Goal: Task Accomplishment & Management: Manage account settings

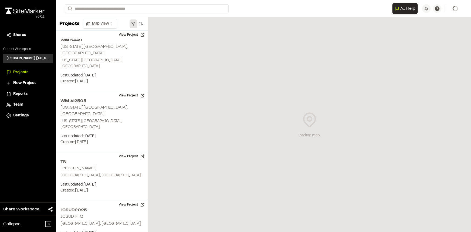
click at [133, 24] on button "button" at bounding box center [133, 23] width 8 height 9
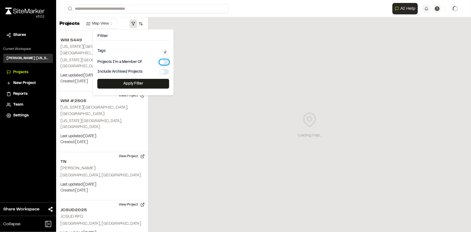
click at [163, 63] on button "button" at bounding box center [164, 61] width 10 height 5
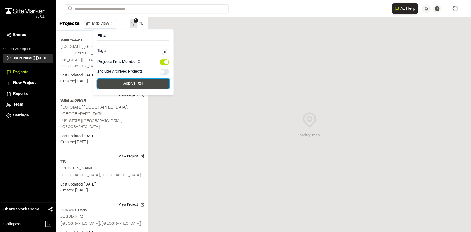
click at [144, 82] on button "Apply Filter" at bounding box center [133, 84] width 72 height 10
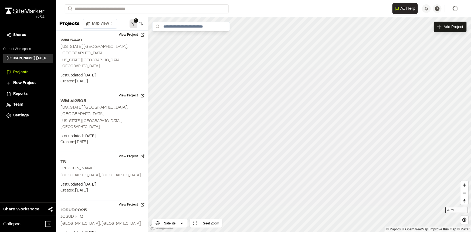
click at [130, 26] on button "1" at bounding box center [133, 23] width 8 height 9
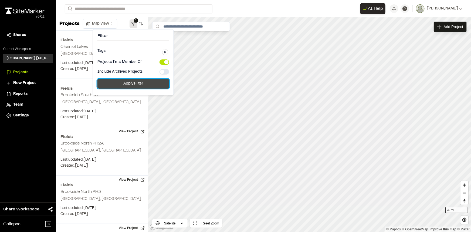
click at [136, 81] on button "Apply Filter" at bounding box center [133, 84] width 72 height 10
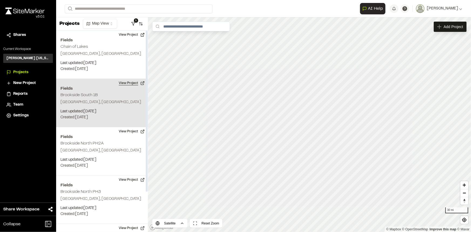
click at [127, 84] on button "View Project" at bounding box center [131, 83] width 32 height 9
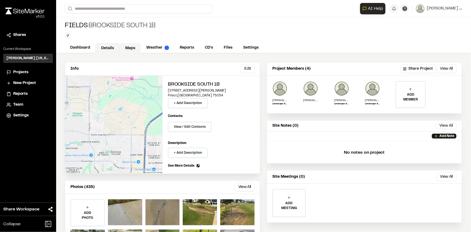
click at [127, 47] on link "Maps" at bounding box center [129, 48] width 21 height 10
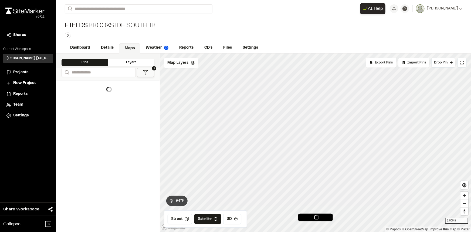
click at [143, 73] on icon at bounding box center [145, 72] width 5 height 5
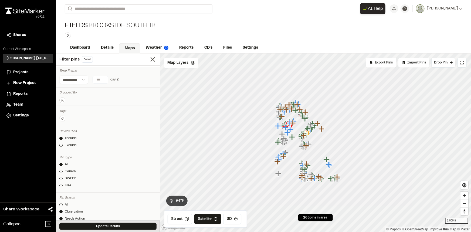
click at [64, 99] on button at bounding box center [62, 100] width 6 height 6
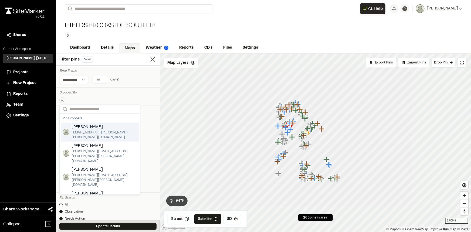
click at [84, 131] on span "ben.greiner@kimley-horn.com" at bounding box center [103, 135] width 65 height 10
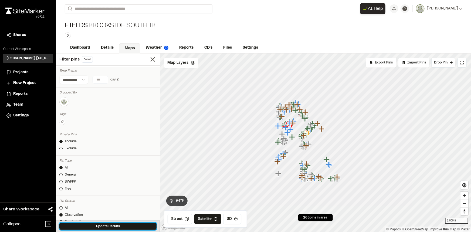
click at [98, 226] on button "Update Results" at bounding box center [107, 225] width 97 height 7
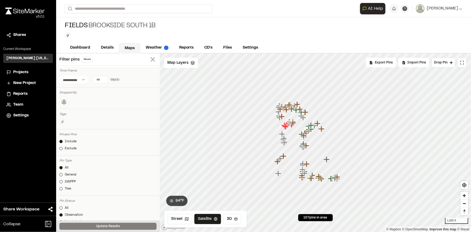
click at [149, 57] on icon at bounding box center [153, 60] width 8 height 8
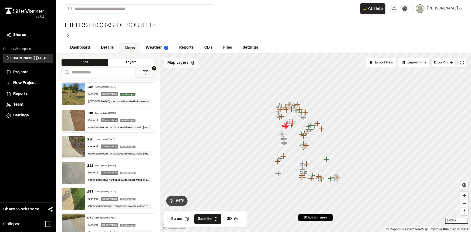
click at [189, 64] on div "Map Layers" at bounding box center [181, 63] width 34 height 10
click at [188, 84] on span "NearMap 5/20/2025" at bounding box center [195, 86] width 36 height 6
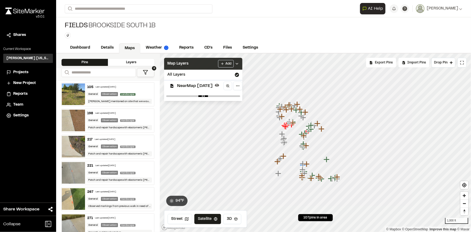
click at [239, 63] on icon at bounding box center [237, 63] width 4 height 4
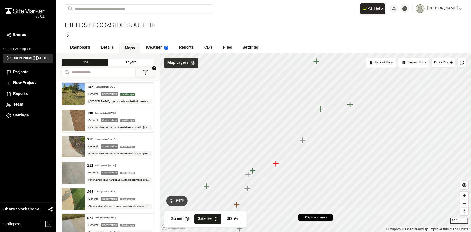
click at [321, 109] on icon "Map marker" at bounding box center [320, 109] width 6 height 6
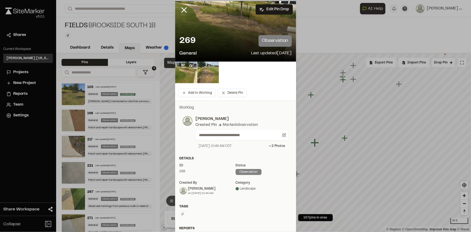
scroll to position [24, 0]
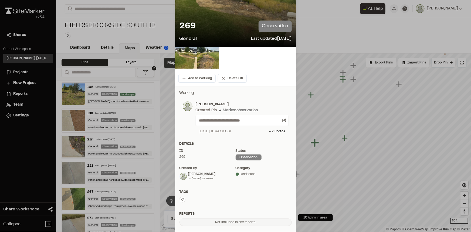
click at [181, 198] on icon at bounding box center [182, 199] width 3 height 3
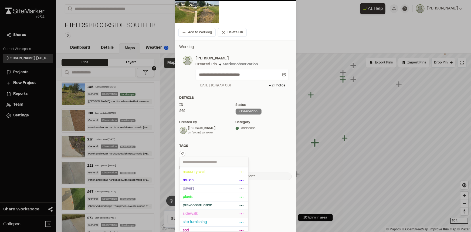
scroll to position [85, 0]
click at [200, 210] on span "taylor morrison" at bounding box center [210, 211] width 55 height 6
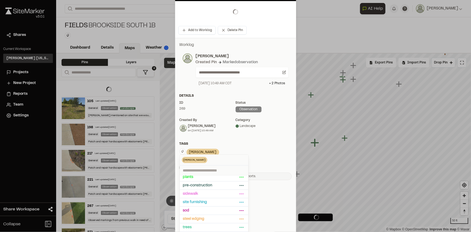
scroll to position [77, 0]
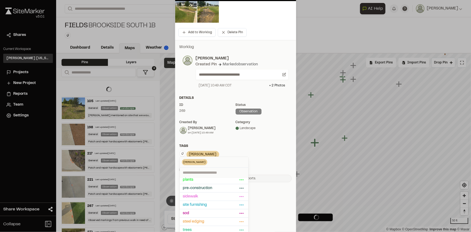
click at [262, 154] on div at bounding box center [235, 46] width 471 height 232
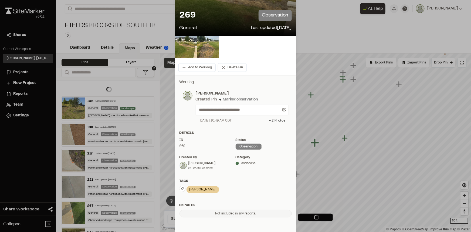
scroll to position [0, 0]
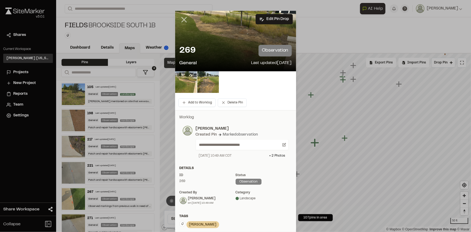
click at [185, 17] on icon at bounding box center [183, 19] width 9 height 9
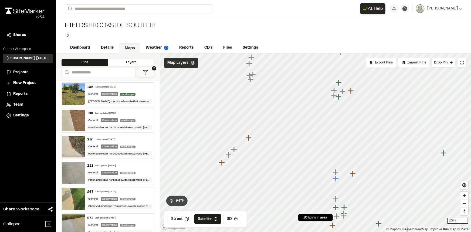
click at [292, 53] on div "**********" at bounding box center [263, 116] width 414 height 232
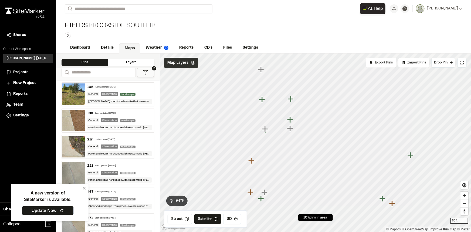
click at [260, 199] on icon "Map marker" at bounding box center [261, 198] width 6 height 6
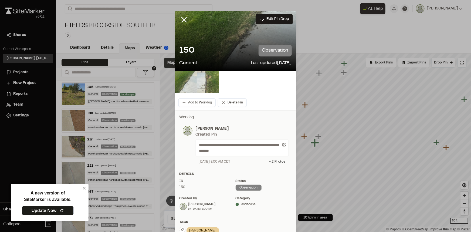
scroll to position [24, 0]
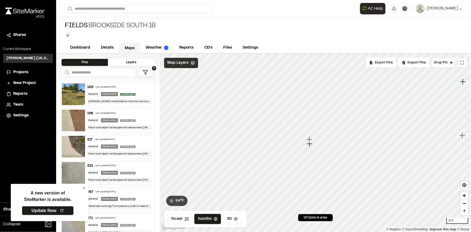
click at [308, 145] on icon "Map marker" at bounding box center [309, 143] width 7 height 7
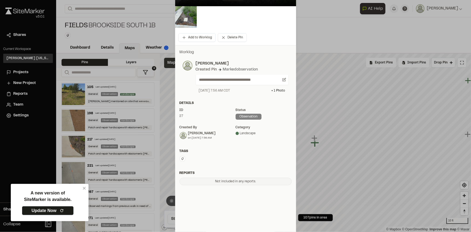
scroll to position [70, 0]
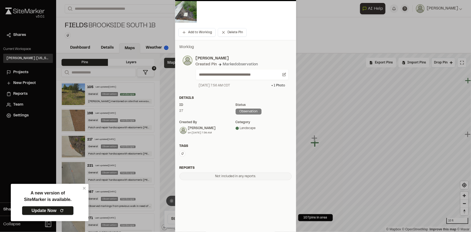
click at [181, 153] on icon at bounding box center [182, 153] width 3 height 3
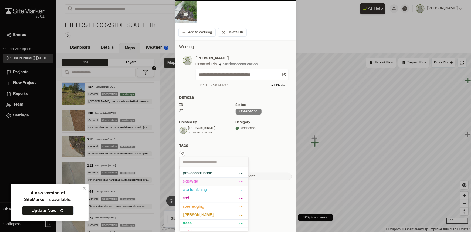
scroll to position [85, 0]
click at [209, 208] on span "taylor morrison" at bounding box center [210, 211] width 55 height 6
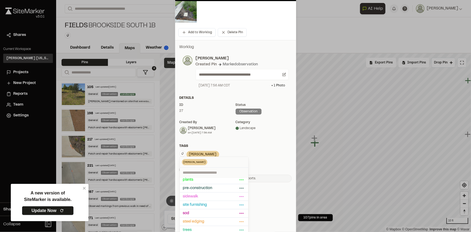
click at [267, 147] on div at bounding box center [235, 46] width 471 height 232
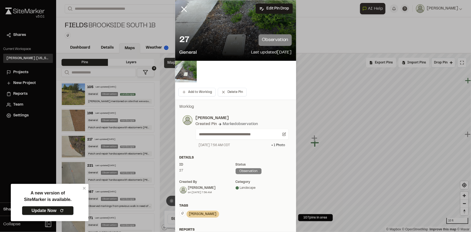
scroll to position [0, 0]
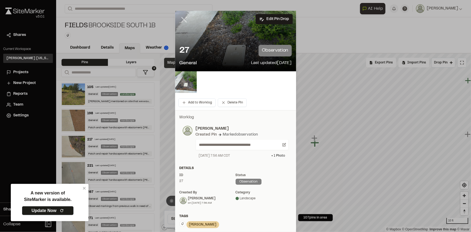
click at [184, 22] on line at bounding box center [183, 20] width 5 height 5
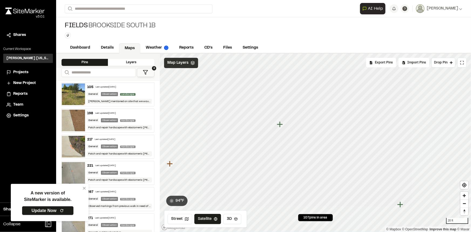
click at [281, 125] on icon "Map marker" at bounding box center [280, 124] width 7 height 7
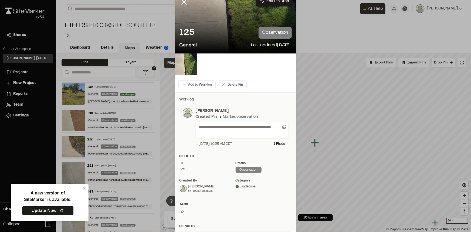
scroll to position [24, 0]
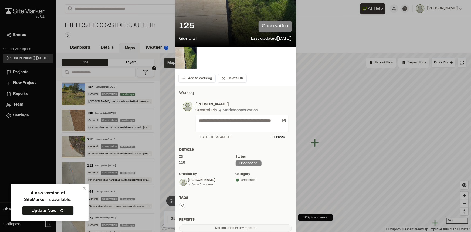
click at [181, 202] on button at bounding box center [182, 205] width 6 height 6
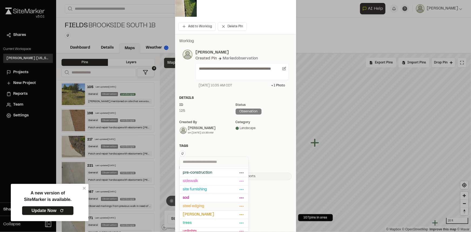
scroll to position [85, 0]
click at [203, 208] on span "taylor morrison" at bounding box center [210, 211] width 55 height 6
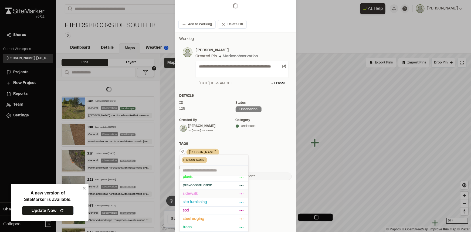
scroll to position [77, 0]
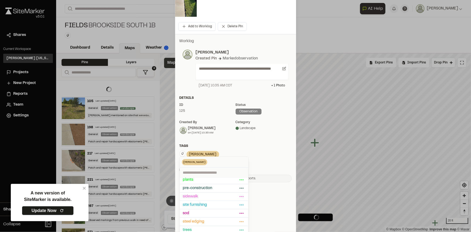
click at [256, 157] on div "taylor morrison Delete Rename Edit Color Delete Tag Are you sure you want to de…" at bounding box center [235, 154] width 112 height 8
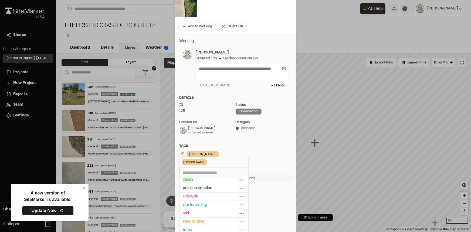
click at [258, 146] on div at bounding box center [235, 40] width 471 height 232
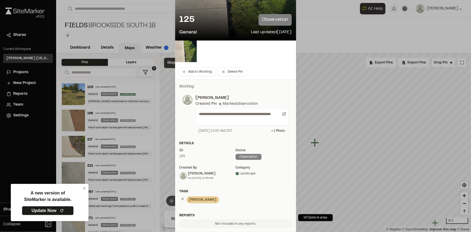
scroll to position [0, 0]
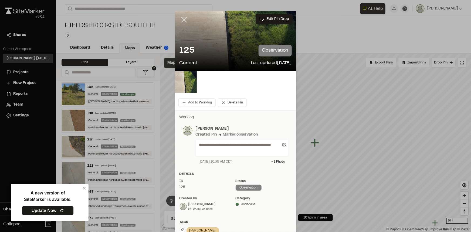
click at [185, 20] on icon at bounding box center [183, 19] width 9 height 9
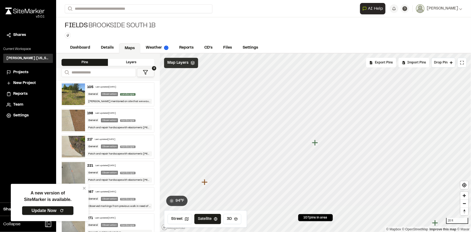
click at [317, 142] on icon "Map marker" at bounding box center [315, 142] width 6 height 6
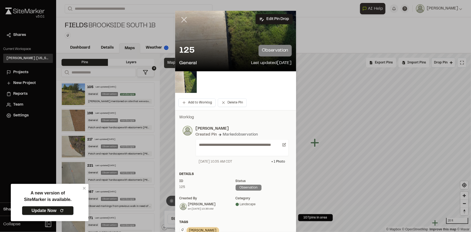
click at [183, 16] on icon at bounding box center [183, 19] width 9 height 9
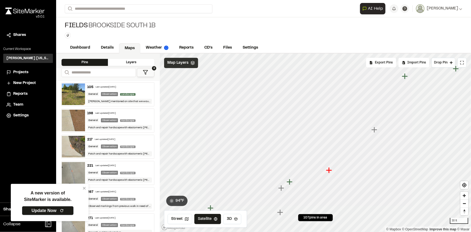
click at [291, 183] on icon "Map marker" at bounding box center [289, 181] width 7 height 7
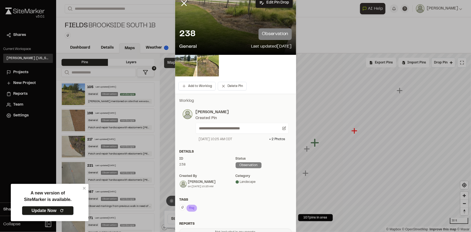
scroll to position [24, 0]
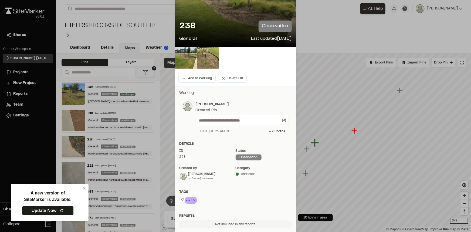
click at [191, 202] on icon at bounding box center [193, 200] width 5 height 6
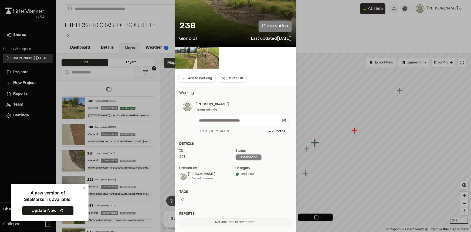
click at [183, 199] on button at bounding box center [182, 199] width 6 height 6
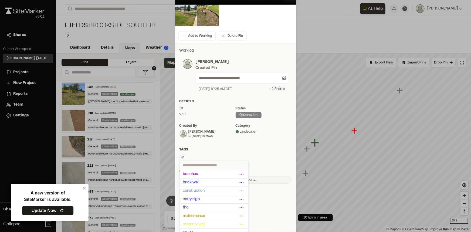
scroll to position [70, 0]
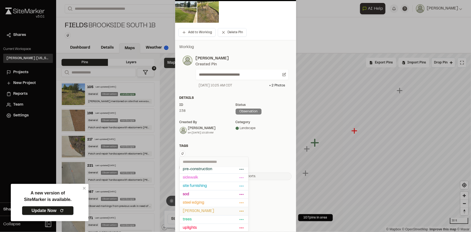
click at [199, 210] on span "taylor morrison" at bounding box center [210, 211] width 55 height 6
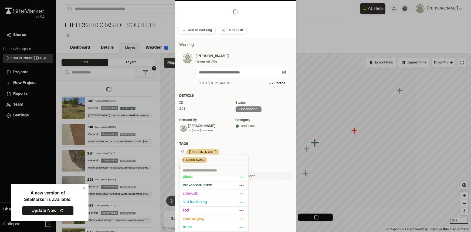
scroll to position [77, 0]
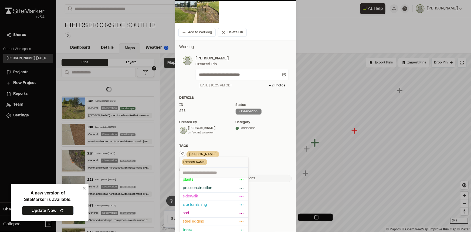
click at [262, 158] on div at bounding box center [235, 46] width 471 height 232
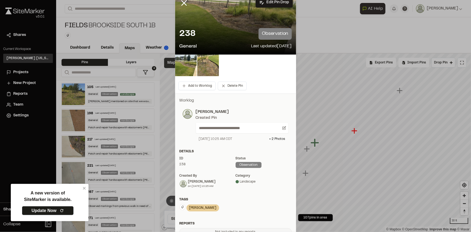
scroll to position [0, 0]
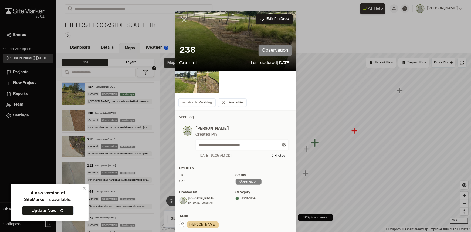
click at [186, 20] on icon at bounding box center [183, 19] width 9 height 9
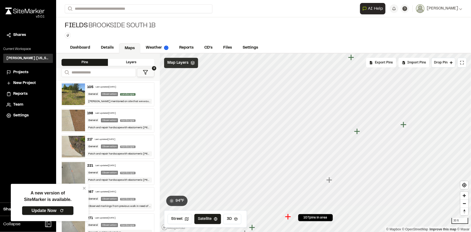
click at [405, 126] on icon "Map marker" at bounding box center [403, 124] width 7 height 7
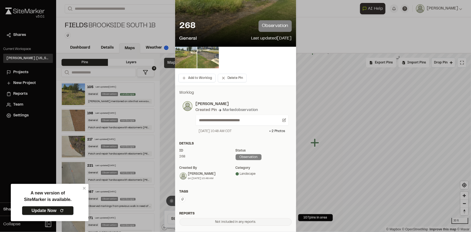
scroll to position [49, 0]
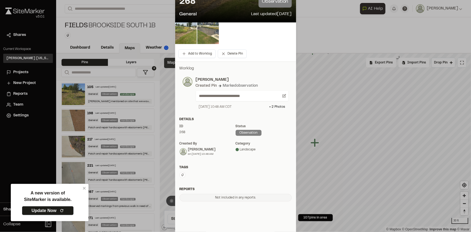
click at [181, 174] on icon at bounding box center [182, 174] width 3 height 3
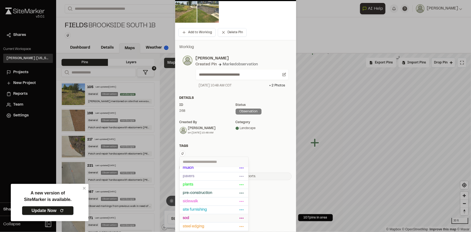
scroll to position [73, 0]
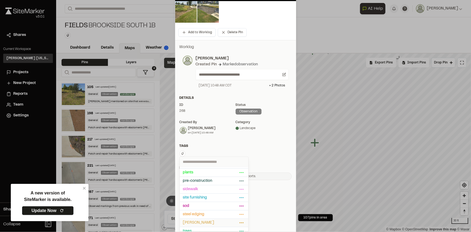
click at [192, 220] on span "taylor morrison" at bounding box center [210, 222] width 55 height 6
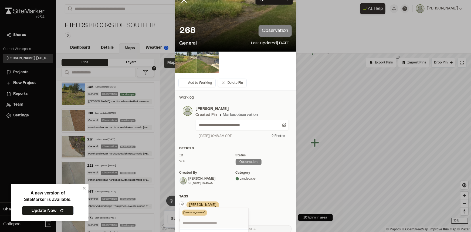
scroll to position [0, 0]
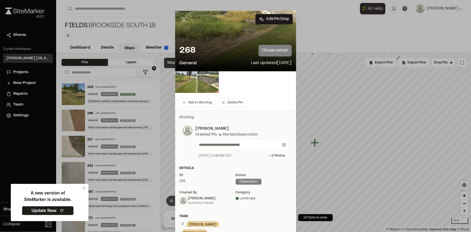
click at [181, 19] on div at bounding box center [235, 116] width 471 height 232
click at [180, 20] on icon at bounding box center [183, 19] width 9 height 9
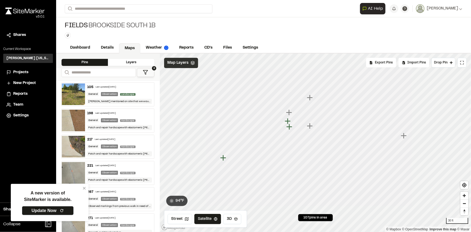
click at [286, 121] on icon "Map marker" at bounding box center [287, 121] width 6 height 6
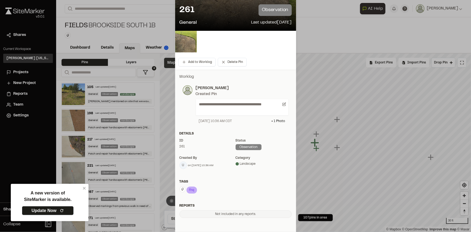
scroll to position [49, 0]
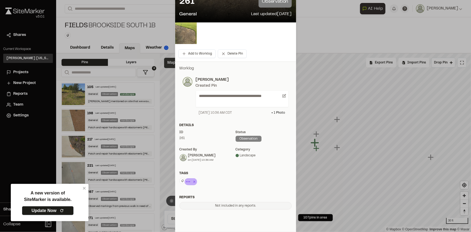
click at [191, 181] on icon at bounding box center [193, 181] width 5 height 6
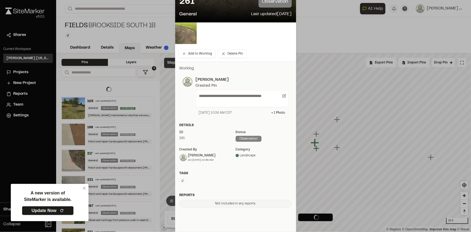
click at [181, 180] on icon at bounding box center [182, 180] width 2 height 3
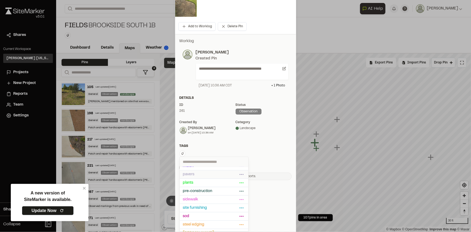
scroll to position [73, 0]
click at [199, 220] on span "taylor morrison" at bounding box center [210, 222] width 55 height 6
click at [263, 156] on div "taylor morrison Delete Rename Edit Color Delete Tag Are you sure you want to de…" at bounding box center [235, 154] width 112 height 8
click at [258, 153] on div at bounding box center [235, 40] width 471 height 232
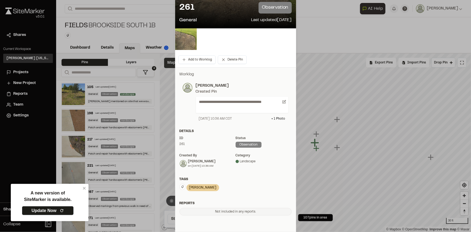
scroll to position [0, 0]
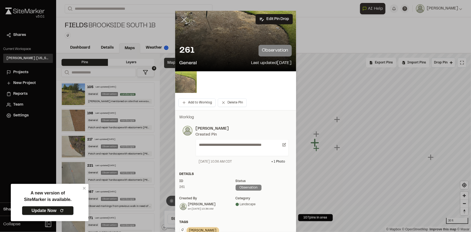
click at [182, 19] on line at bounding box center [183, 20] width 5 height 5
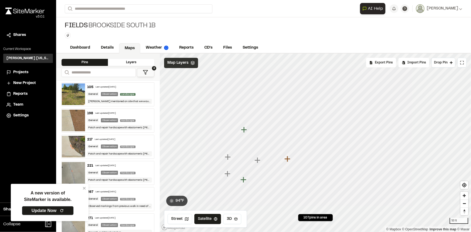
click at [289, 159] on icon "Map marker" at bounding box center [287, 159] width 6 height 6
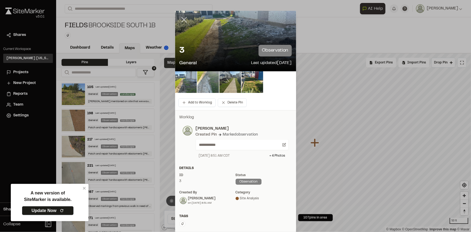
click at [181, 18] on line at bounding box center [183, 20] width 5 height 5
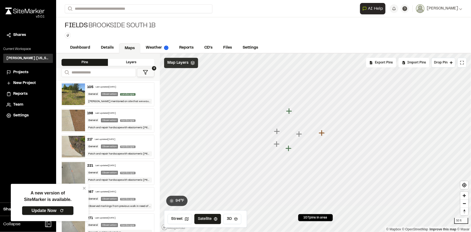
click at [289, 110] on icon "Map marker" at bounding box center [289, 111] width 6 height 6
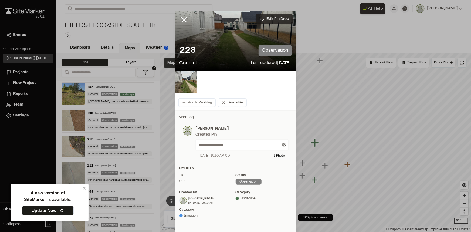
click at [274, 19] on button "Edit Pin Drop" at bounding box center [273, 19] width 37 height 10
select select "****"
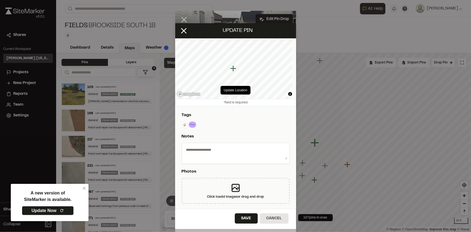
type textarea "**********"
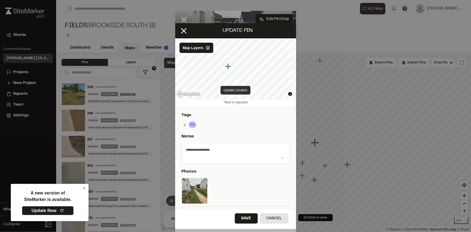
click at [240, 89] on button "Update Location" at bounding box center [235, 90] width 30 height 9
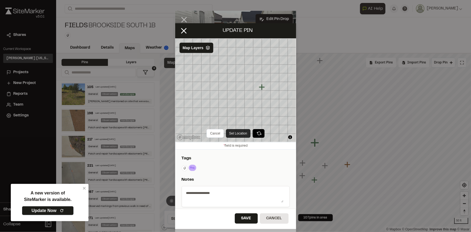
click at [236, 133] on button "Set Location" at bounding box center [238, 133] width 25 height 9
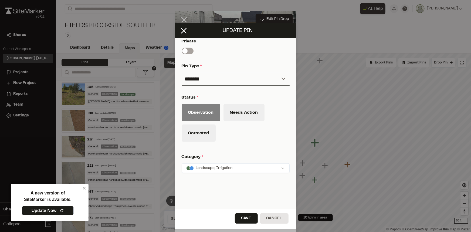
scroll to position [221, 0]
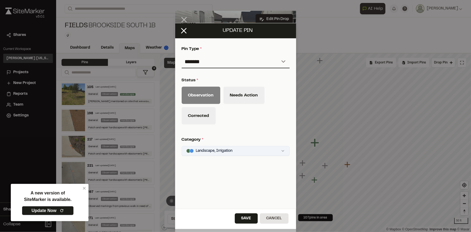
click at [230, 149] on html "**********" at bounding box center [235, 116] width 471 height 232
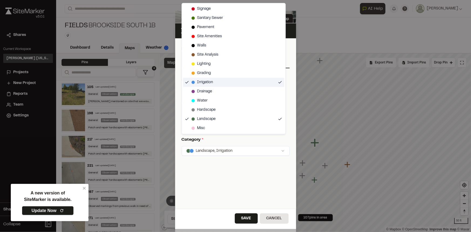
click at [217, 84] on div "Irrigation" at bounding box center [233, 82] width 101 height 9
click at [240, 219] on html "**********" at bounding box center [235, 116] width 471 height 232
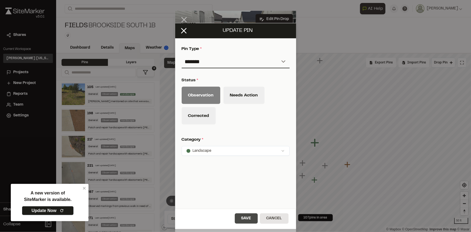
click at [245, 217] on button "Save" at bounding box center [246, 218] width 23 height 10
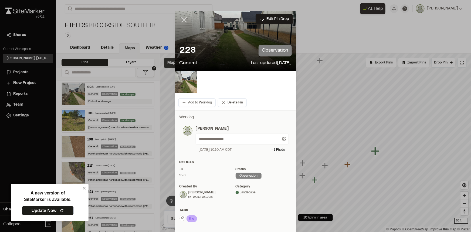
click at [184, 19] on icon at bounding box center [183, 19] width 9 height 9
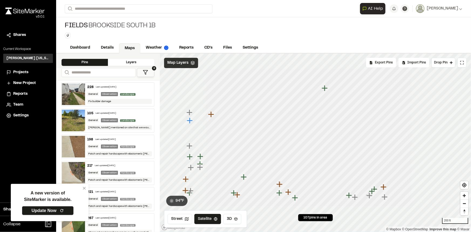
click at [326, 87] on icon "Map marker" at bounding box center [324, 88] width 7 height 7
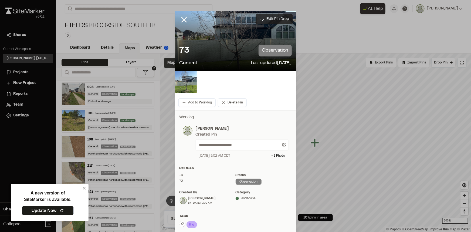
click at [267, 20] on button "Edit Pin Drop" at bounding box center [273, 19] width 37 height 10
select select "****"
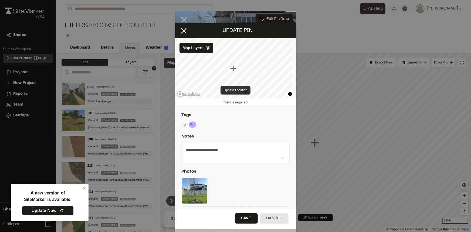
click at [238, 88] on button "Update Location" at bounding box center [235, 90] width 30 height 9
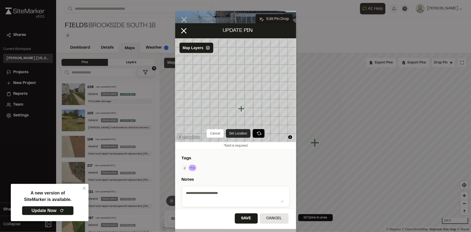
click at [240, 130] on button "Set Location" at bounding box center [238, 133] width 25 height 9
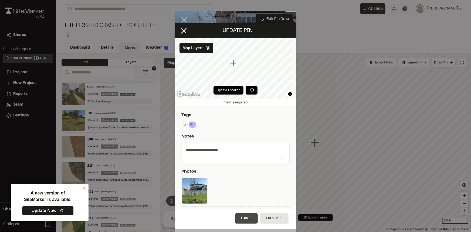
click at [243, 214] on button "Save" at bounding box center [246, 218] width 23 height 10
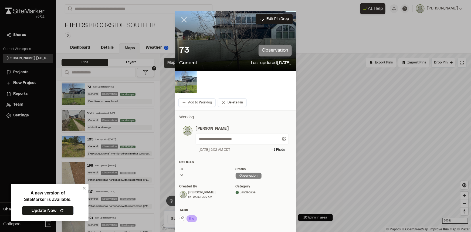
click at [181, 22] on icon at bounding box center [183, 19] width 9 height 9
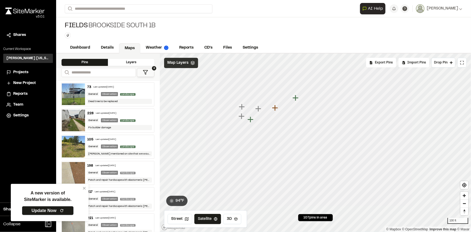
click at [295, 98] on icon "Map marker" at bounding box center [295, 98] width 6 height 6
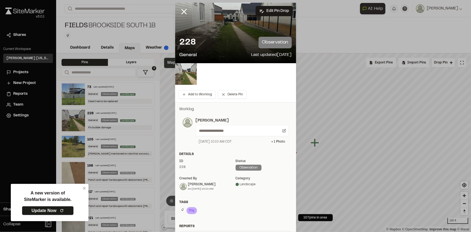
scroll to position [0, 0]
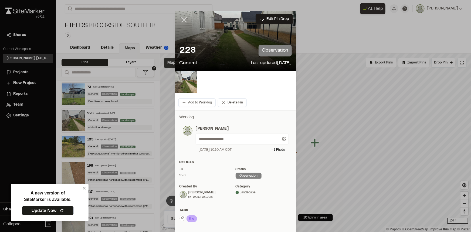
click at [181, 21] on line at bounding box center [183, 20] width 5 height 5
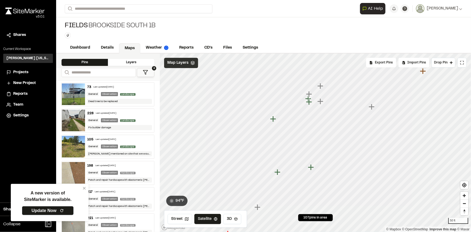
click at [275, 118] on icon "Map marker" at bounding box center [273, 119] width 6 height 6
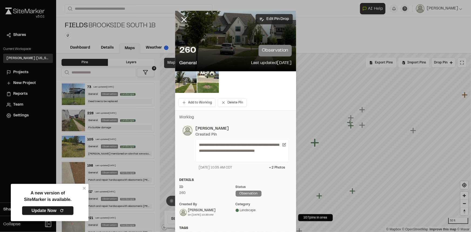
click at [279, 19] on button "Edit Pin Drop" at bounding box center [273, 19] width 37 height 10
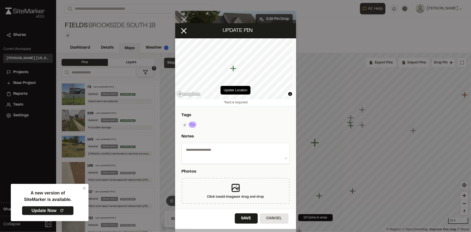
select select "****"
type textarea "**********"
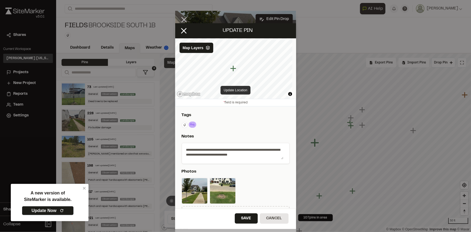
click at [237, 86] on button "Update Location" at bounding box center [235, 90] width 30 height 9
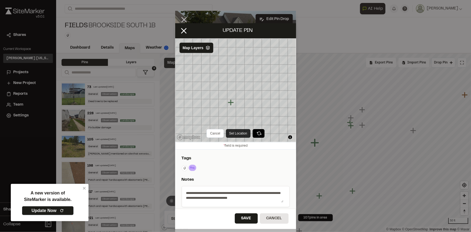
click at [231, 131] on button "Set Location" at bounding box center [238, 133] width 25 height 9
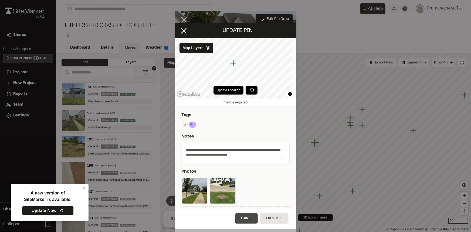
click at [244, 217] on button "Save" at bounding box center [246, 218] width 23 height 10
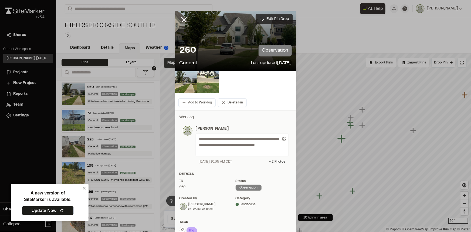
click at [274, 19] on button "Edit Pin Drop" at bounding box center [273, 19] width 37 height 10
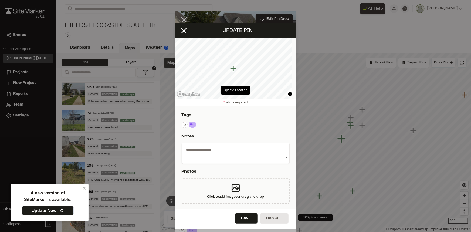
select select "****"
click at [236, 88] on button "Update Location" at bounding box center [235, 90] width 30 height 9
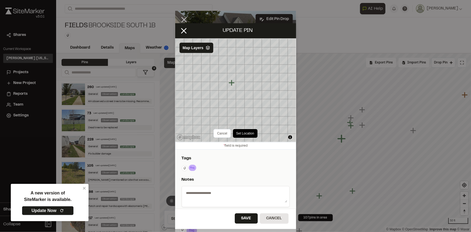
type textarea "**********"
click at [248, 219] on button "Save" at bounding box center [246, 218] width 23 height 10
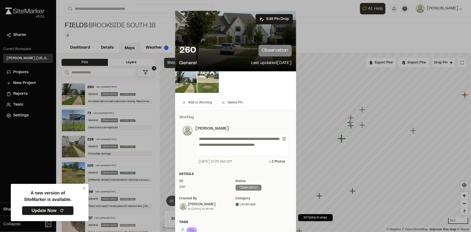
click at [184, 20] on icon at bounding box center [183, 19] width 9 height 9
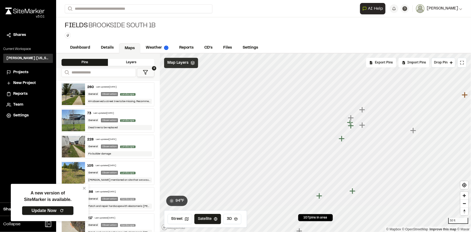
click at [455, 9] on span "[PERSON_NAME]" at bounding box center [441, 9] width 31 height 6
click at [424, 48] on link "Sign Out" at bounding box center [438, 50] width 47 height 8
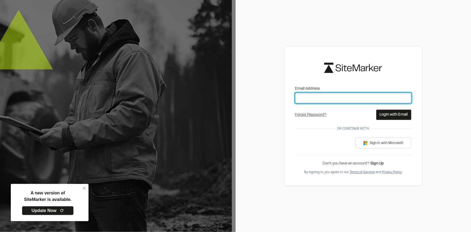
click at [340, 96] on input "Email Address" at bounding box center [353, 98] width 116 height 10
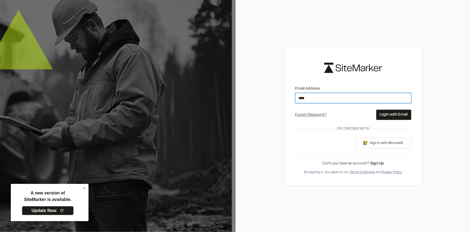
type input "**********"
click at [387, 117] on button "Login with Email" at bounding box center [393, 114] width 35 height 10
